Goal: Navigation & Orientation: Find specific page/section

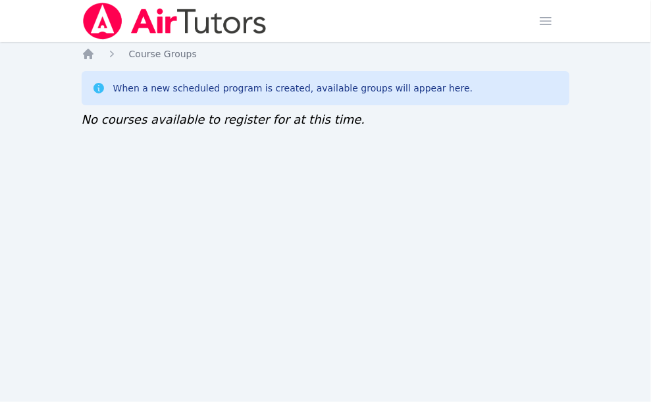
click at [543, 203] on div "Home Sessions Study Groups Students Messages Open user menu Sokha Lee Open main…" at bounding box center [325, 201] width 651 height 402
click at [490, 90] on div "When a new scheduled program is created, available groups will appear here." at bounding box center [326, 88] width 468 height 13
click at [603, 261] on div "Home Sessions Study Groups Students Messages Open user menu Sokha Lee Open main…" at bounding box center [325, 201] width 651 height 402
